Goal: Task Accomplishment & Management: Manage account settings

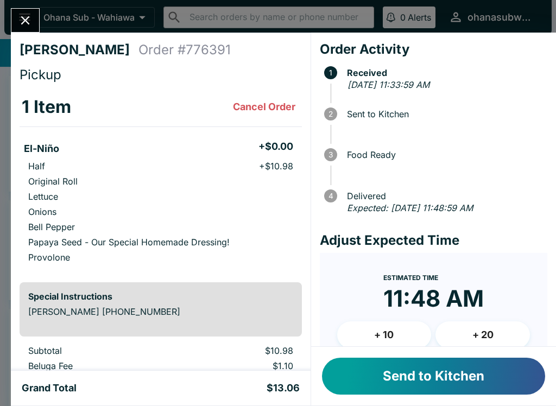
click at [419, 382] on button "Send to Kitchen" at bounding box center [433, 376] width 223 height 37
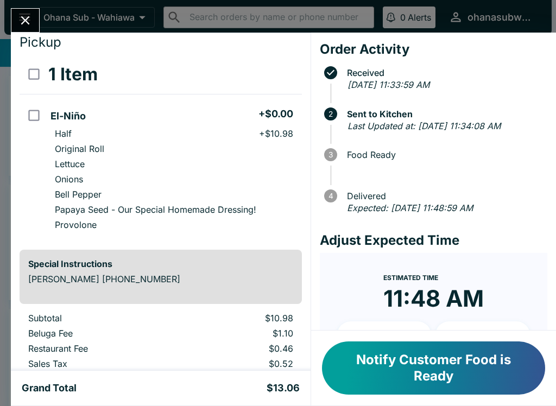
scroll to position [34, 0]
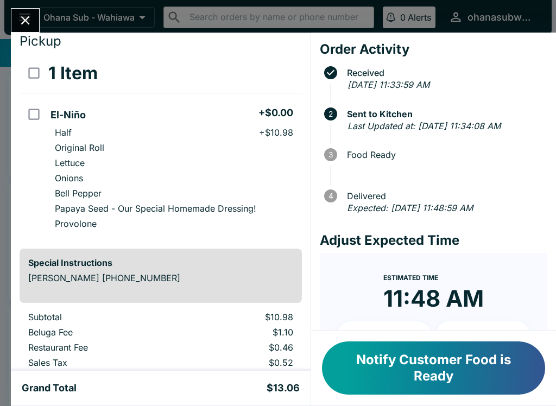
click at [428, 377] on button "Notify Customer Food is Ready" at bounding box center [433, 367] width 223 height 53
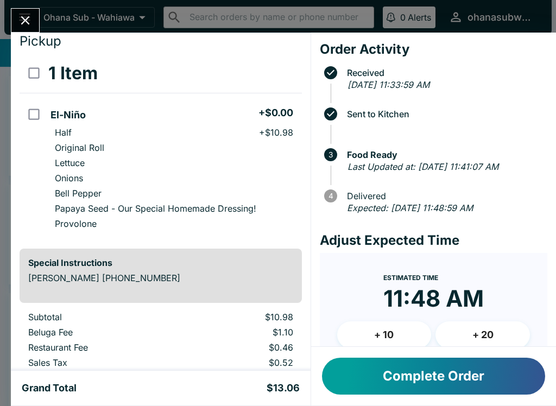
click at [371, 369] on button "Complete Order" at bounding box center [433, 376] width 223 height 37
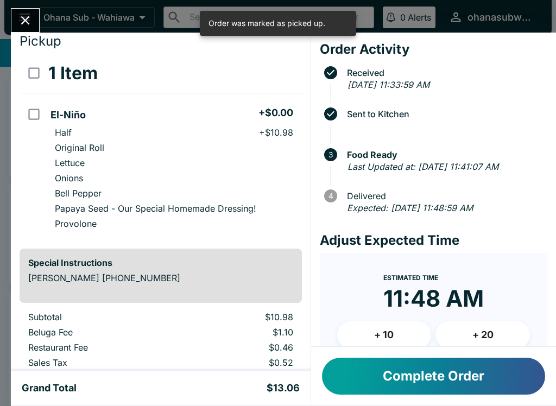
click at [450, 373] on button "Complete Order" at bounding box center [433, 376] width 223 height 37
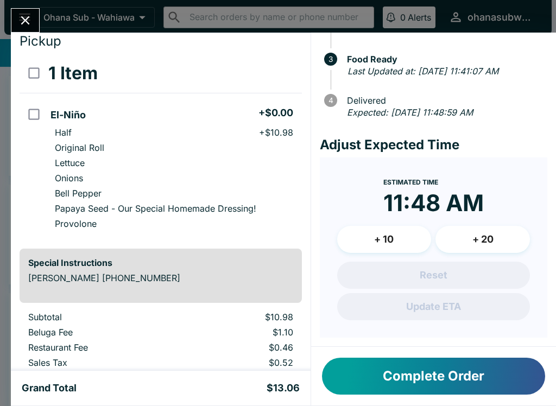
scroll to position [107, 0]
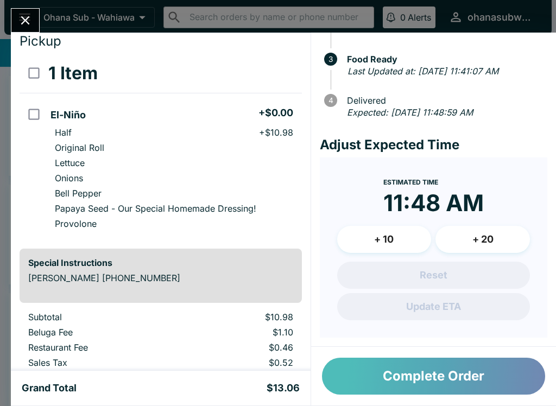
click at [398, 388] on button "Complete Order" at bounding box center [433, 376] width 223 height 37
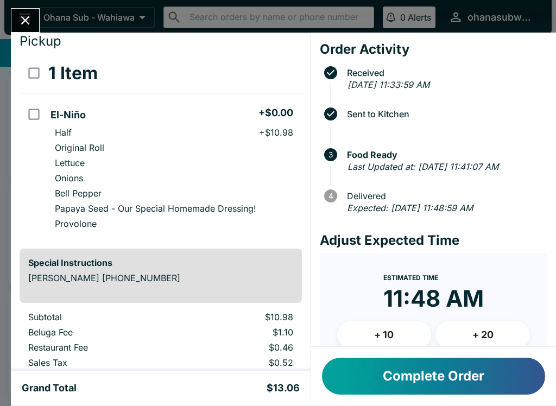
click at [36, 113] on input "orders table" at bounding box center [34, 114] width 24 height 24
checkbox input "true"
click at [35, 105] on input "orders table" at bounding box center [34, 114] width 24 height 24
checkbox input "false"
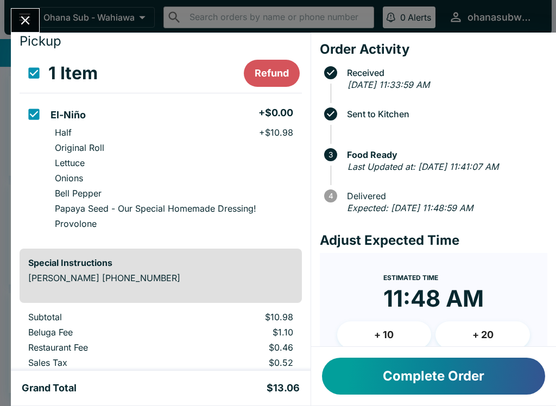
checkbox input "false"
click at [25, 23] on icon "Close" at bounding box center [25, 20] width 15 height 15
